Goal: Task Accomplishment & Management: Use online tool/utility

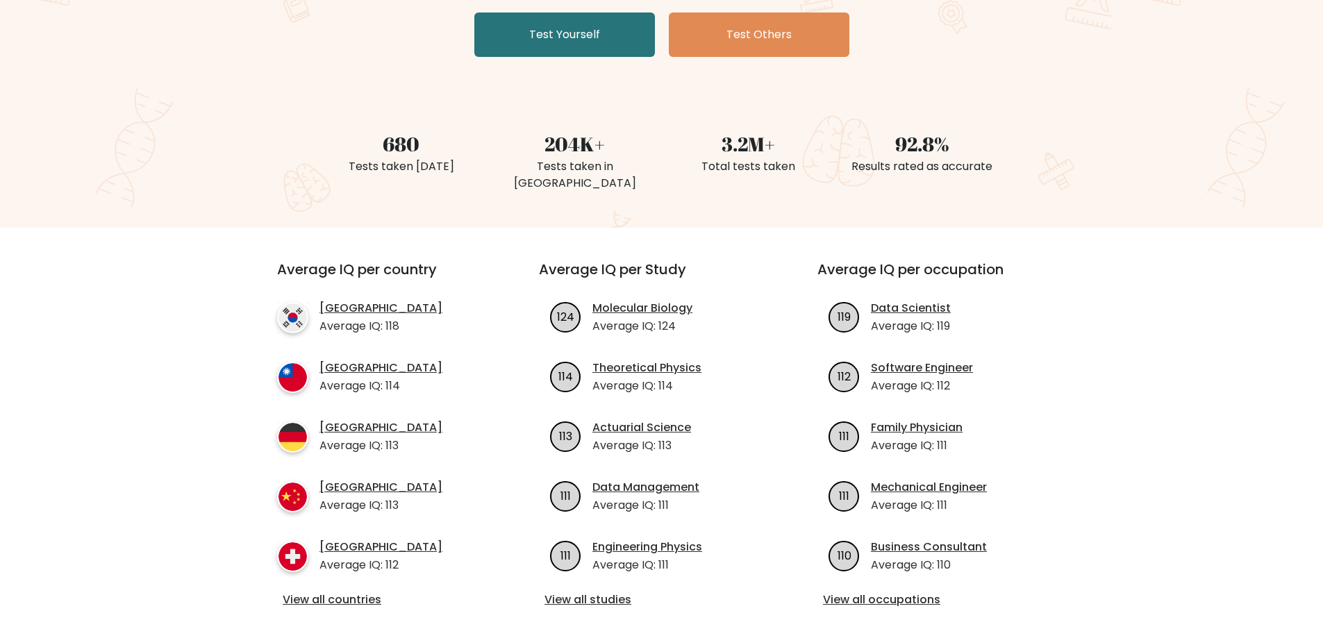
scroll to position [69, 0]
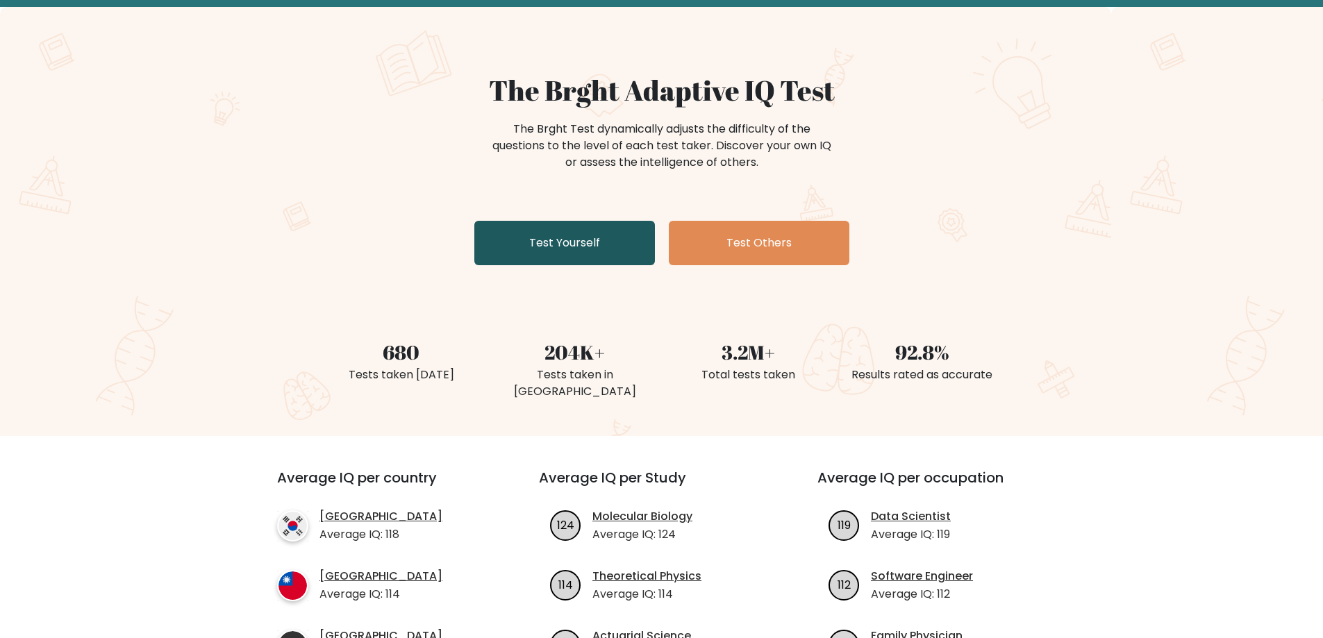
click at [599, 243] on link "Test Yourself" at bounding box center [564, 243] width 181 height 44
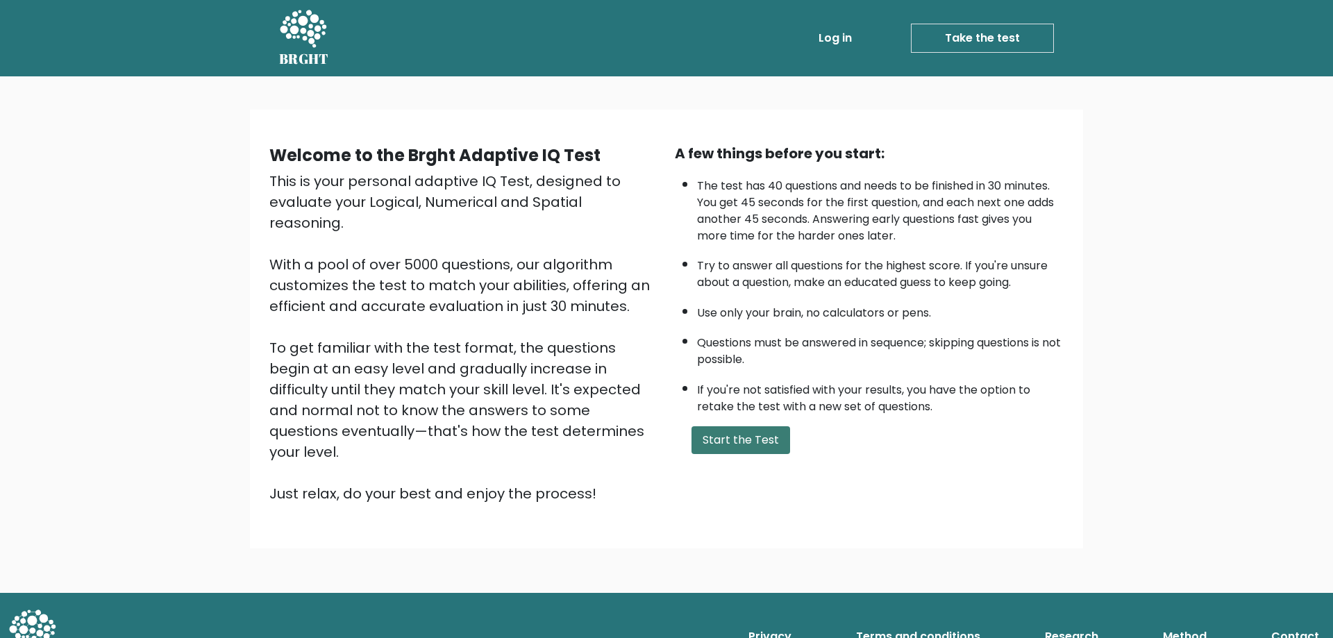
click at [733, 441] on button "Start the Test" at bounding box center [741, 440] width 99 height 28
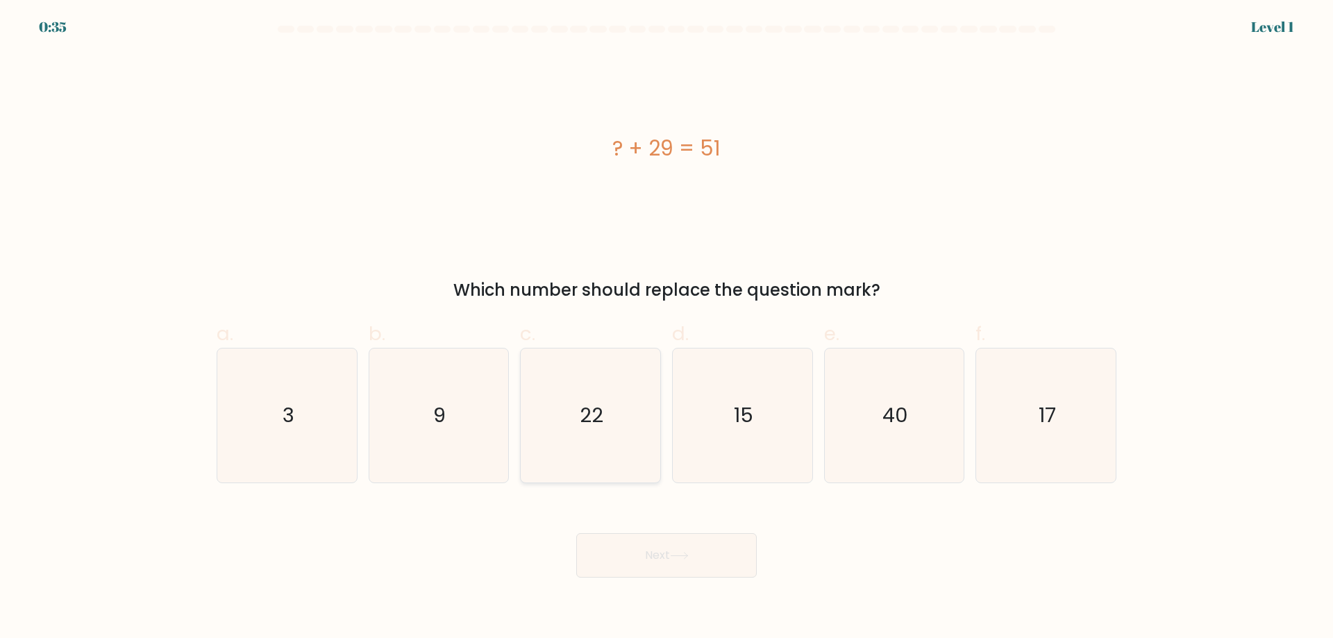
click at [615, 429] on icon "22" at bounding box center [591, 416] width 134 height 134
click at [667, 328] on input "c. 22" at bounding box center [667, 323] width 1 height 9
radio input "true"
click at [656, 558] on button "Next" at bounding box center [666, 555] width 181 height 44
